Goal: Information Seeking & Learning: Check status

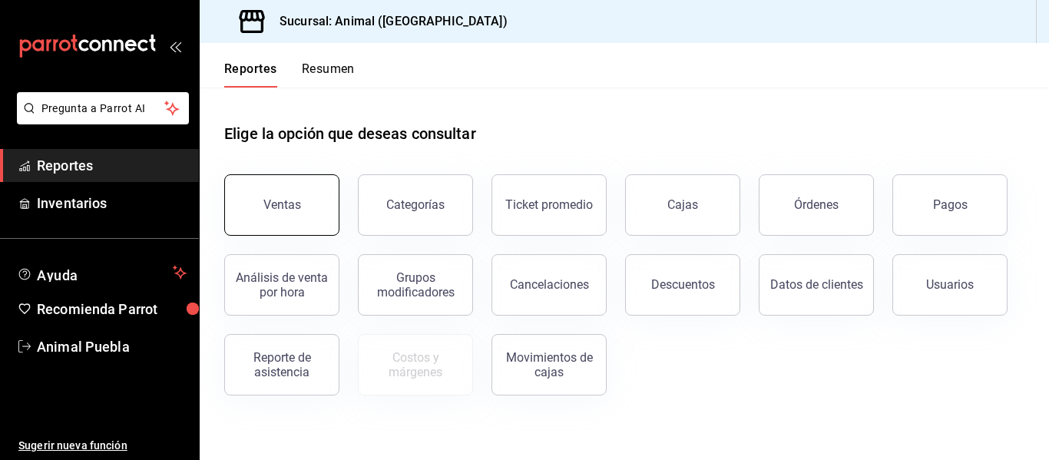
click at [307, 183] on button "Ventas" at bounding box center [281, 204] width 115 height 61
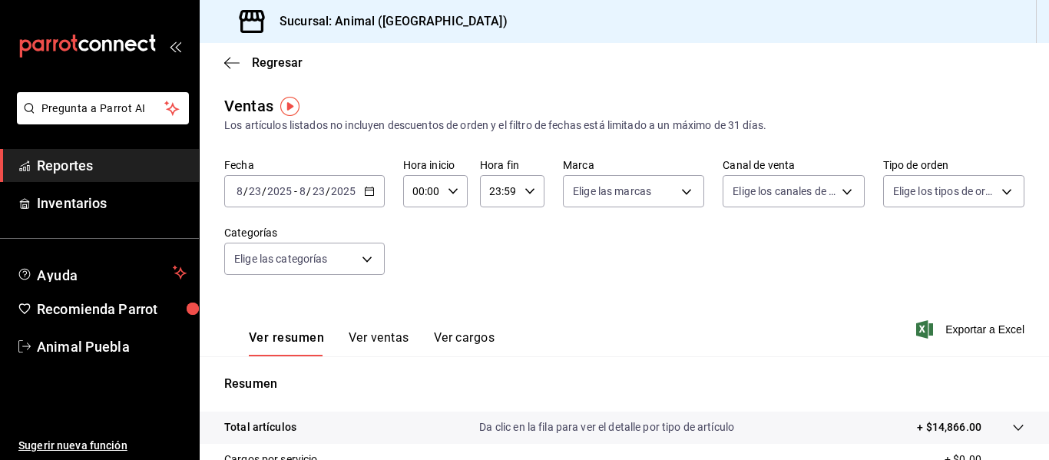
click at [358, 191] on div "[DATE] [DATE] - [DATE] [DATE]" at bounding box center [304, 191] width 160 height 32
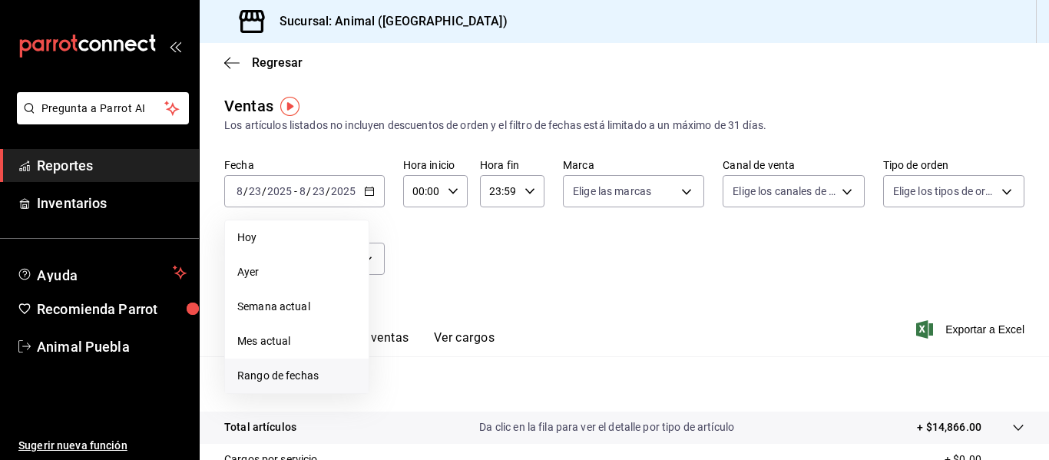
click at [306, 366] on li "Rango de fechas" at bounding box center [297, 375] width 144 height 35
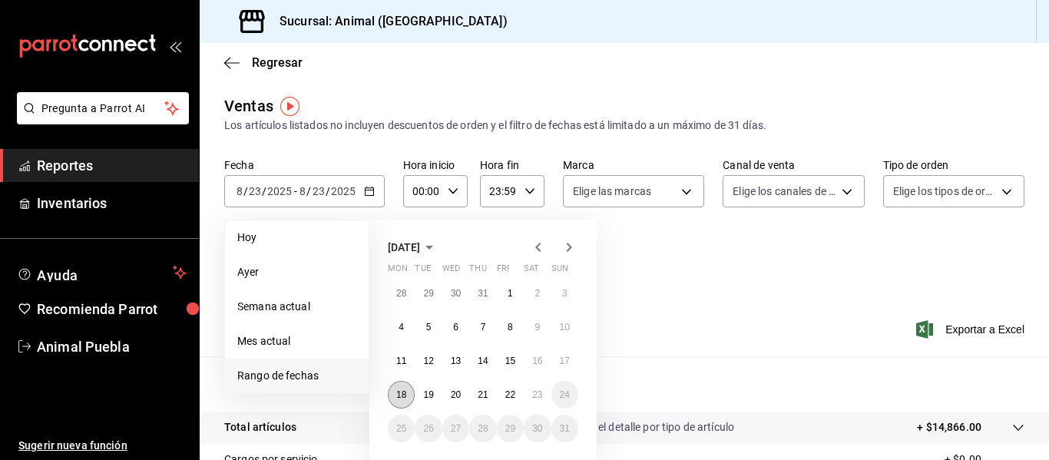
click at [411, 394] on button "18" at bounding box center [401, 395] width 27 height 28
click at [547, 386] on button "23" at bounding box center [537, 395] width 27 height 28
click at [403, 407] on button "18" at bounding box center [401, 395] width 27 height 28
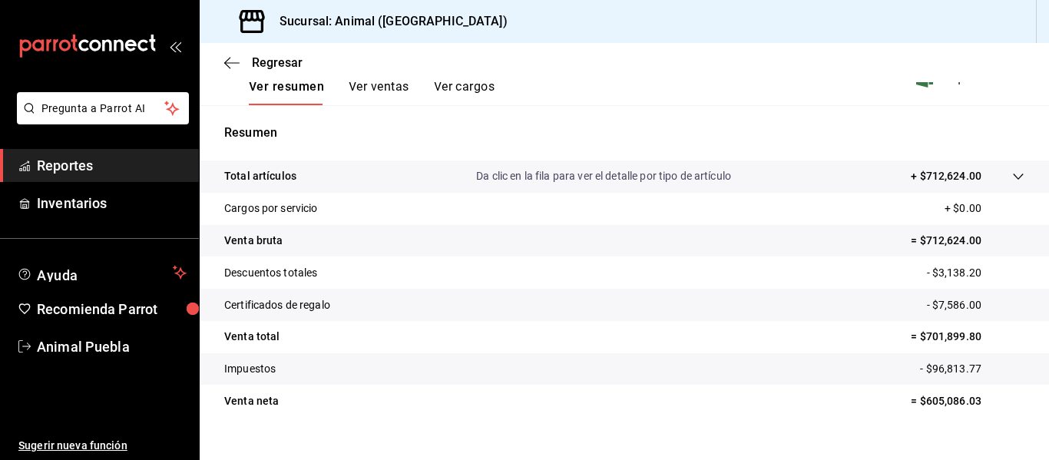
scroll to position [276, 0]
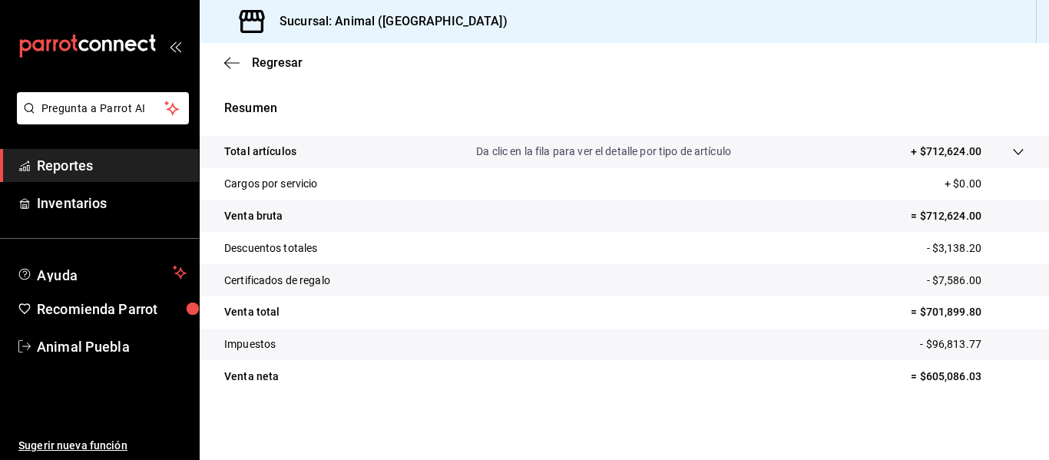
click at [930, 147] on p "+ $712,624.00" at bounding box center [945, 152] width 71 height 16
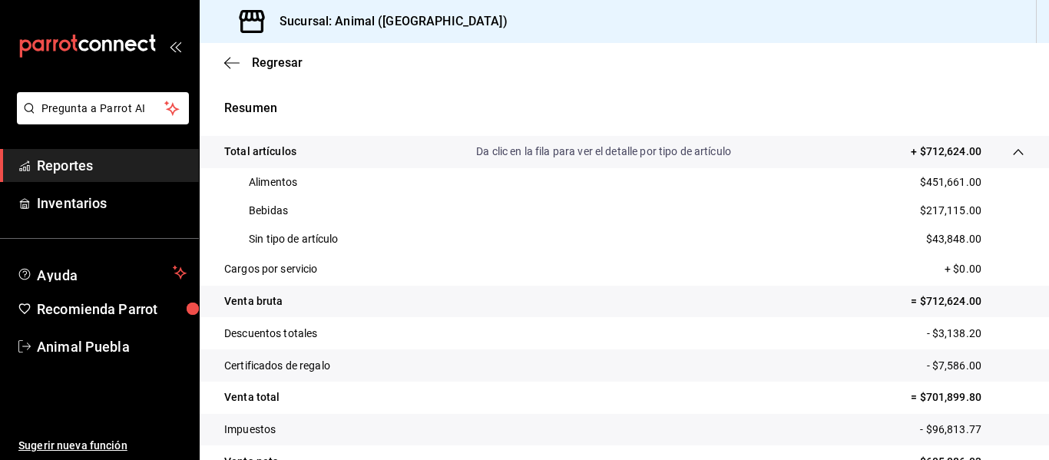
click at [793, 13] on div "Sucursal: Animal ([GEOGRAPHIC_DATA])" at bounding box center [624, 21] width 849 height 43
click at [769, 30] on div "Sucursal: Animal ([GEOGRAPHIC_DATA])" at bounding box center [624, 21] width 849 height 43
drag, startPoint x: 820, startPoint y: 24, endPoint x: 781, endPoint y: 64, distance: 55.4
click at [820, 24] on div "Sucursal: Animal ([GEOGRAPHIC_DATA])" at bounding box center [624, 21] width 849 height 43
